Goal: Transaction & Acquisition: Obtain resource

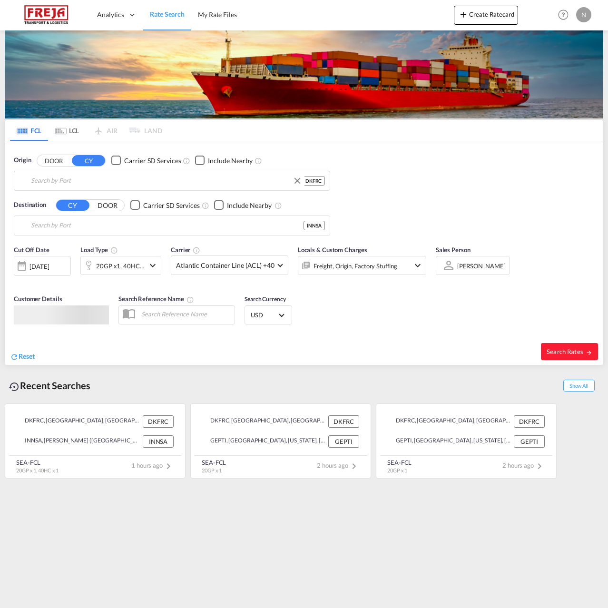
type input "[GEOGRAPHIC_DATA], DKFRC"
type input "[PERSON_NAME] ([PERSON_NAME]), [GEOGRAPHIC_DATA]"
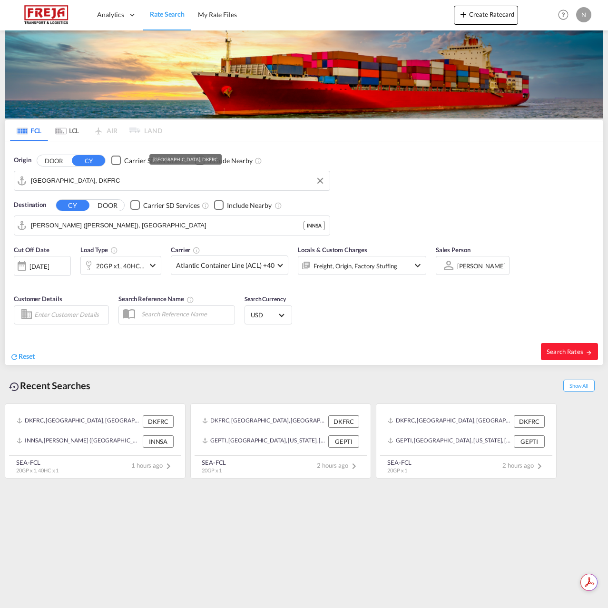
click at [127, 184] on input "[GEOGRAPHIC_DATA], DKFRC" at bounding box center [178, 181] width 294 height 14
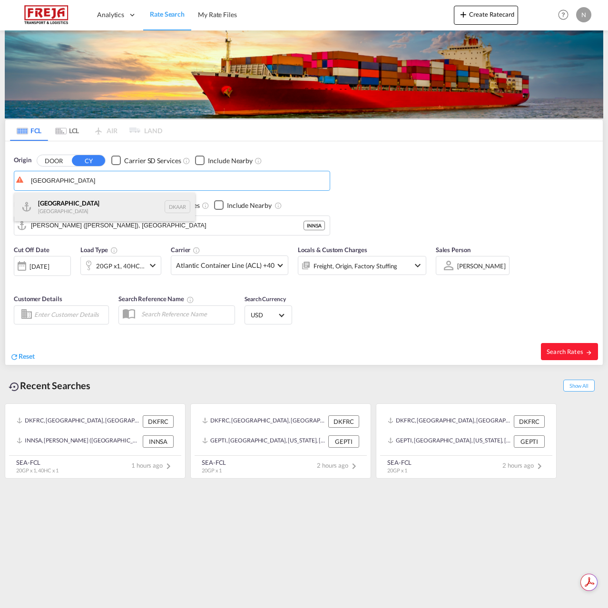
click at [118, 205] on div "Aarhus [GEOGRAPHIC_DATA] DKAAR" at bounding box center [104, 207] width 181 height 29
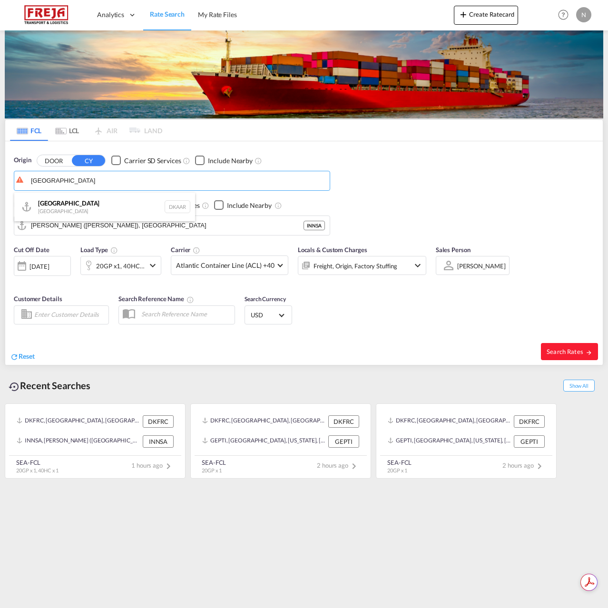
type input "[GEOGRAPHIC_DATA], [GEOGRAPHIC_DATA]"
click at [180, 227] on input "[PERSON_NAME] ([PERSON_NAME]), [GEOGRAPHIC_DATA]" at bounding box center [178, 225] width 294 height 14
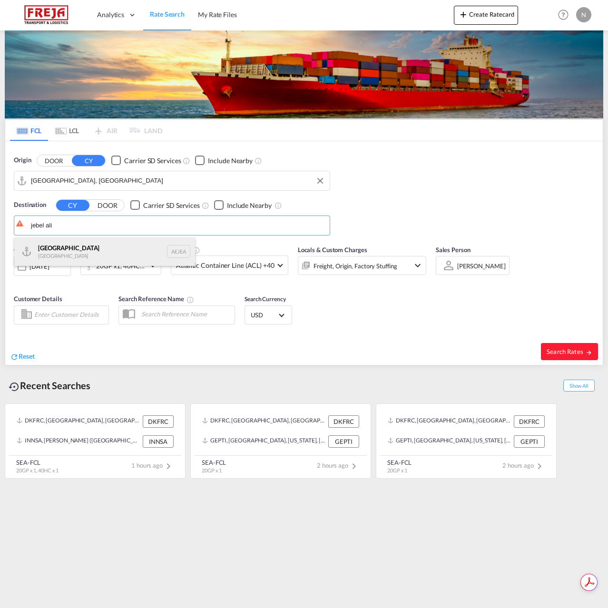
click at [113, 245] on div "[GEOGRAPHIC_DATA] [GEOGRAPHIC_DATA]" at bounding box center [104, 251] width 181 height 29
type input "[GEOGRAPHIC_DATA], [GEOGRAPHIC_DATA]"
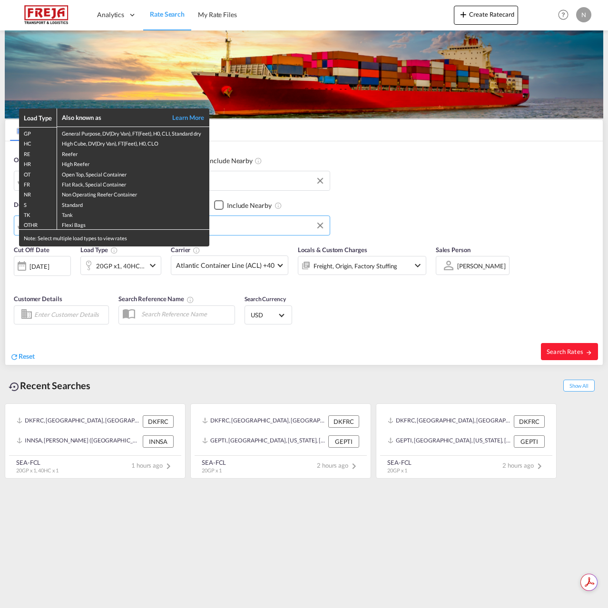
click at [277, 260] on div "Load Type Also known as Learn More GP General Purpose, DV(Dry Van), FT(Feet), H…" at bounding box center [304, 304] width 608 height 608
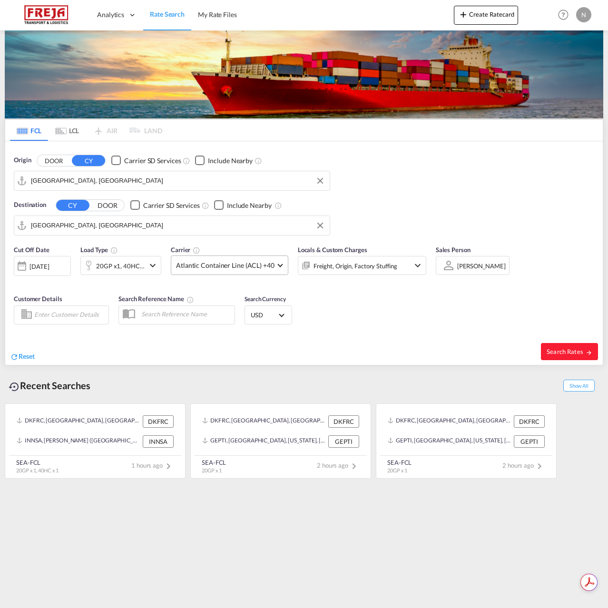
click at [275, 261] on md-select-value "Atlantic Container Line (ACL) +40" at bounding box center [229, 265] width 117 height 19
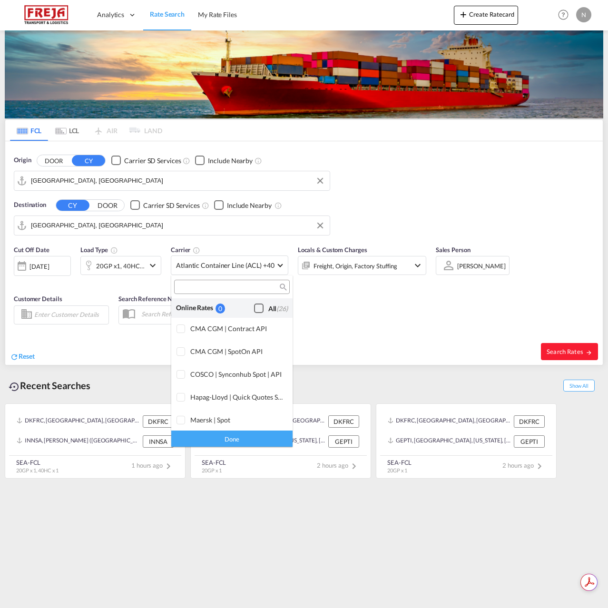
click at [268, 313] on div "All (26)" at bounding box center [278, 309] width 20 height 10
click at [236, 444] on div "Done" at bounding box center [231, 438] width 121 height 17
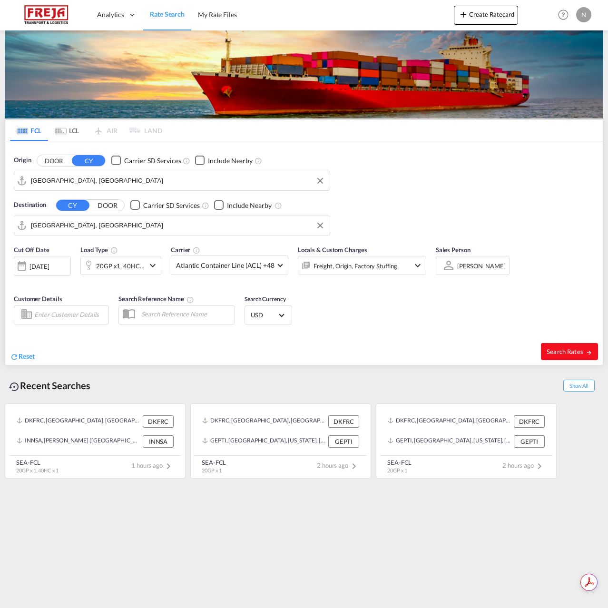
click at [560, 358] on button "Search Rates" at bounding box center [569, 351] width 57 height 17
type input "DKAAR to AEJEA / [DATE]"
